Goal: Task Accomplishment & Management: Complete application form

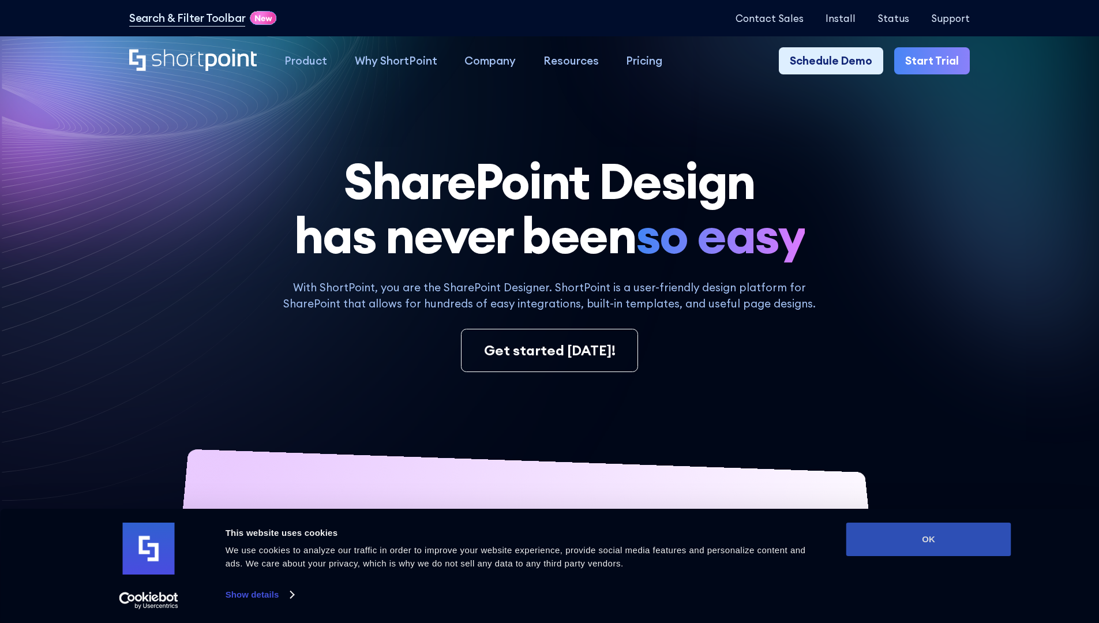
click at [928, 540] on button "OK" at bounding box center [929, 539] width 165 height 33
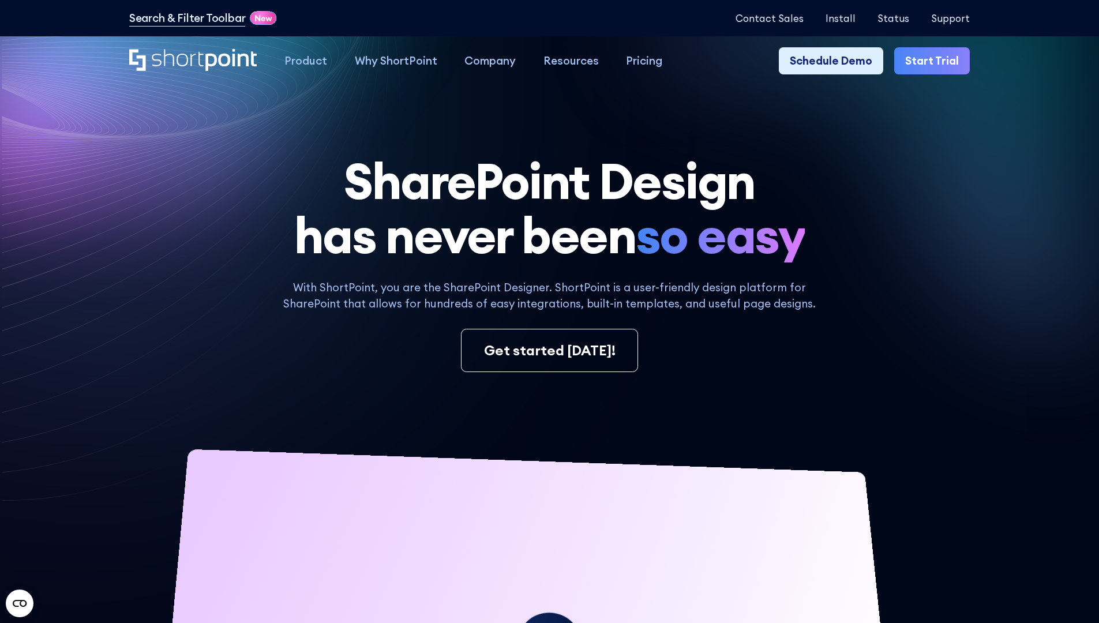
click at [936, 61] on link "Start Trial" at bounding box center [932, 61] width 76 height 28
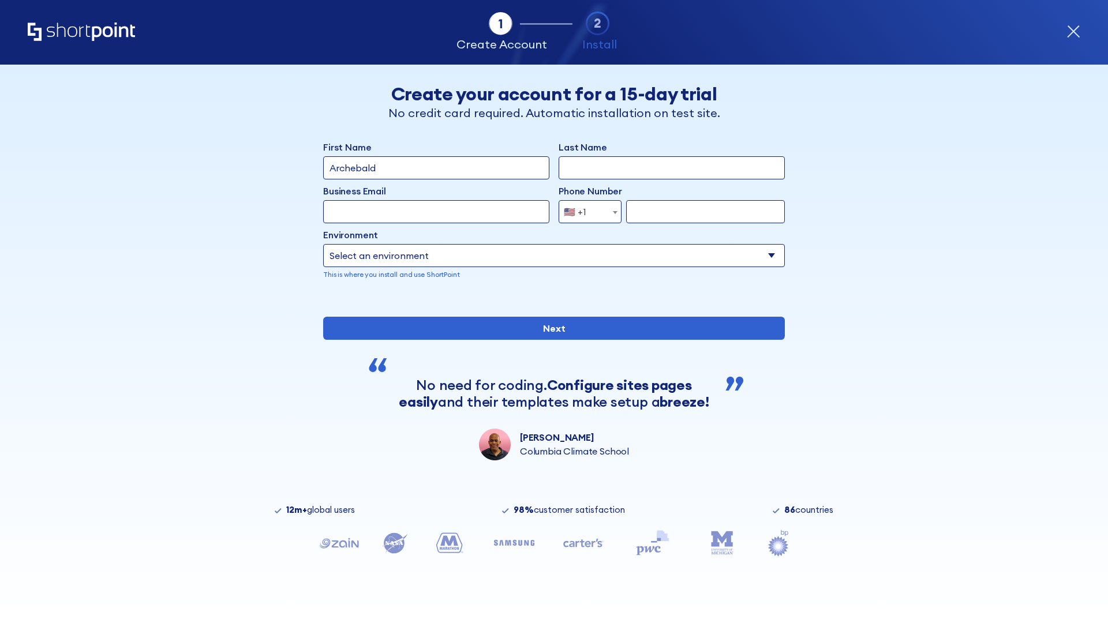
type input "Archebald"
type input "Berkuskv"
type input "2125556789"
select select "Microsoft 365"
type input "2125556789"
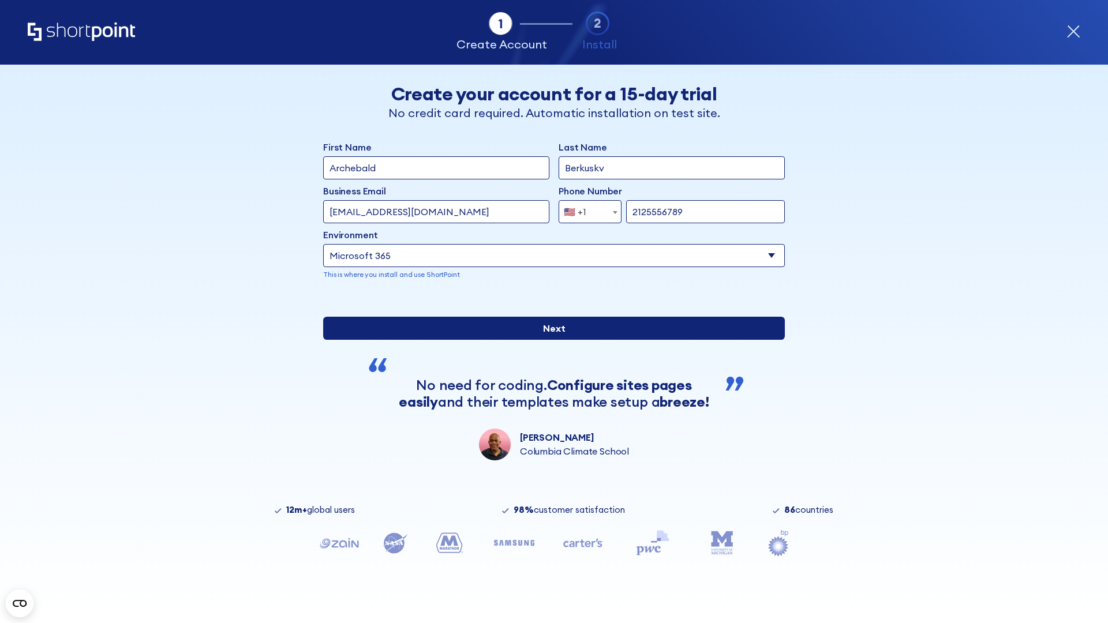
scroll to position [3, 0]
click at [549, 340] on input "Next" at bounding box center [554, 328] width 462 height 23
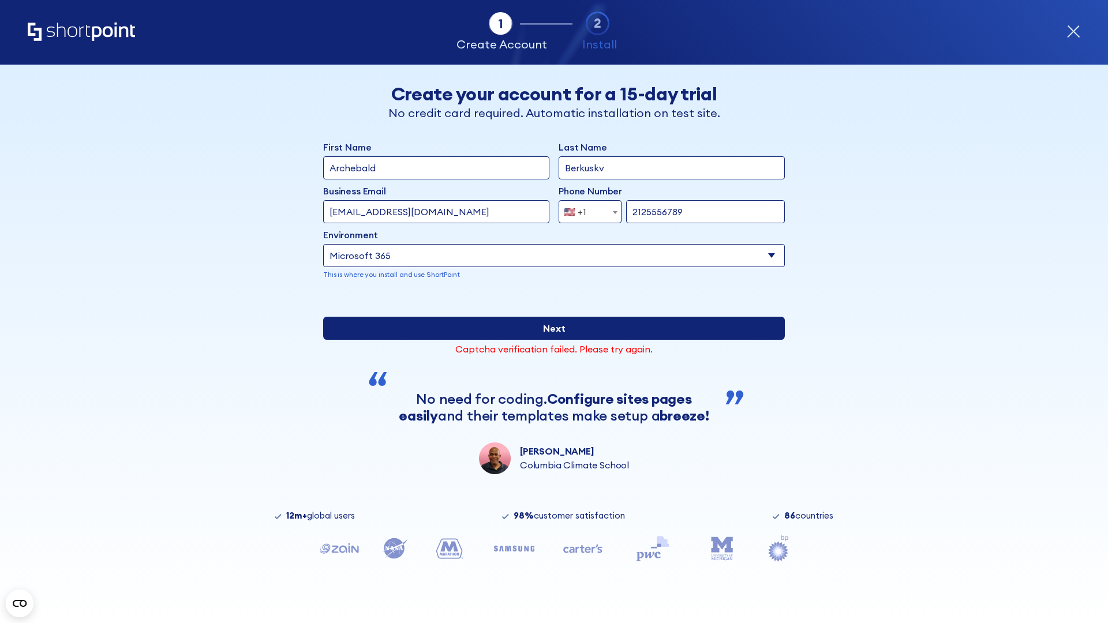
click at [549, 340] on input "Next" at bounding box center [554, 328] width 462 height 23
type input "testEmail@aol.com"
click at [549, 340] on input "Next" at bounding box center [554, 328] width 462 height 23
